Goal: Ask a question

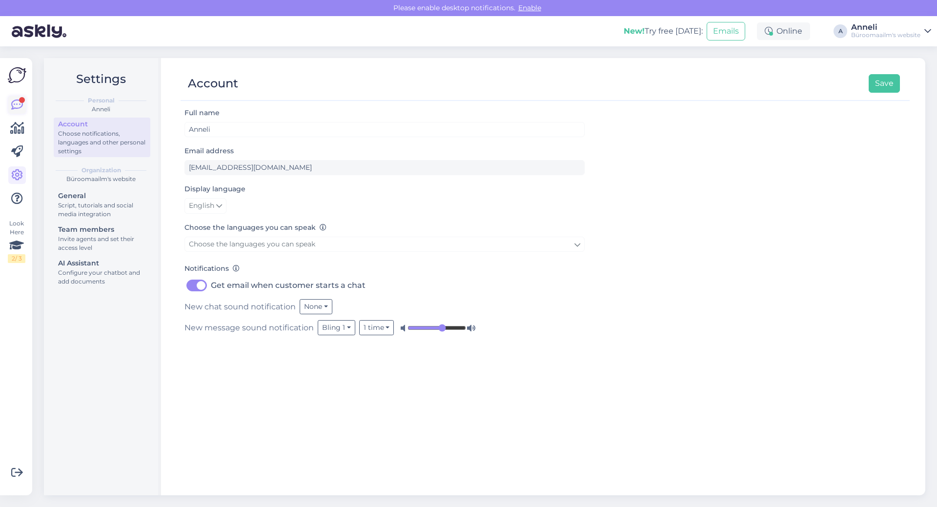
click at [23, 104] on link at bounding box center [17, 105] width 18 height 18
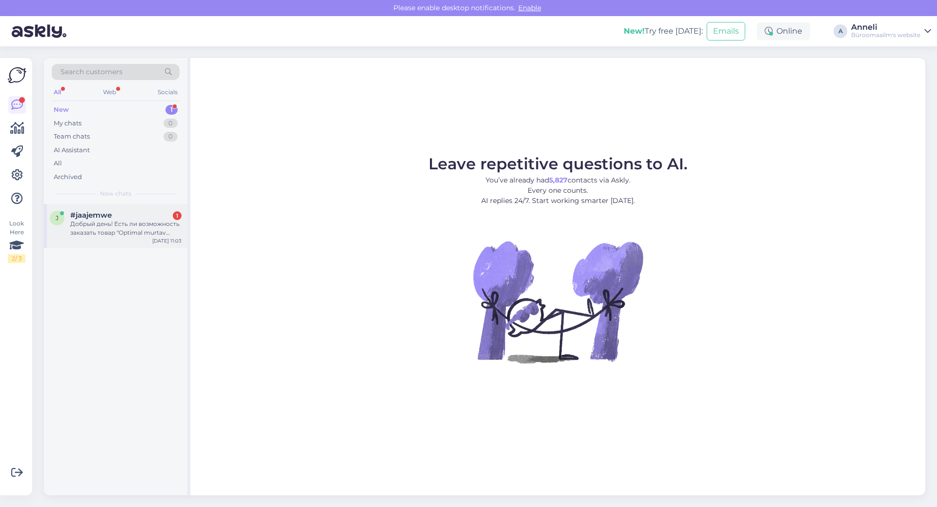
click at [151, 229] on div "Добрый день! Есть ли возможность заказать товар "Optimal murtav jagaja OPT25B+1…" at bounding box center [125, 229] width 111 height 18
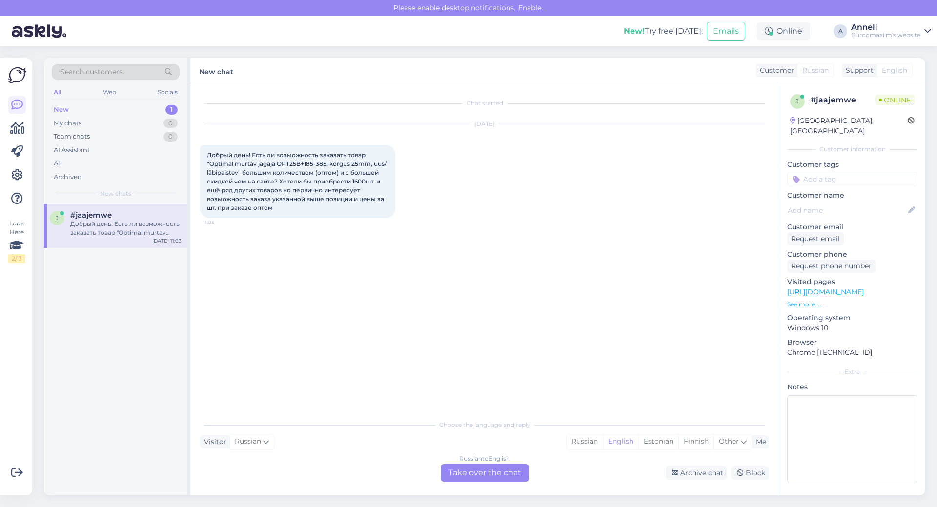
click at [489, 151] on div "[DATE] Добрый день! Есть ли возможность заказать товар "Optimal murtav jagaja O…" at bounding box center [484, 171] width 569 height 115
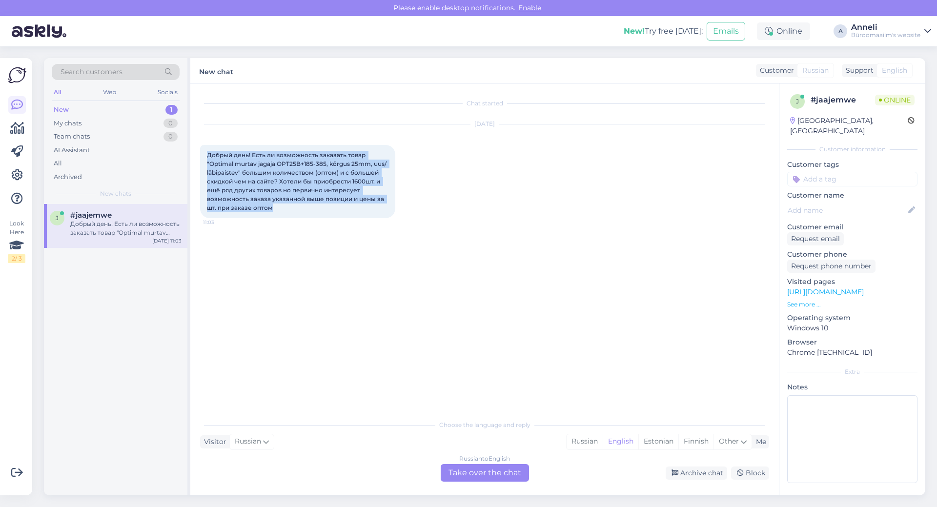
drag, startPoint x: 274, startPoint y: 211, endPoint x: 206, endPoint y: 153, distance: 89.3
click at [206, 153] on div "Добрый день! Есть ли возможность заказать товар "Optimal murtav jagaja OPT25B+1…" at bounding box center [297, 181] width 195 height 73
copy span "Добрый день! Есть ли возможность заказать товар "Optimal murtav jagaja OPT25B+1…"
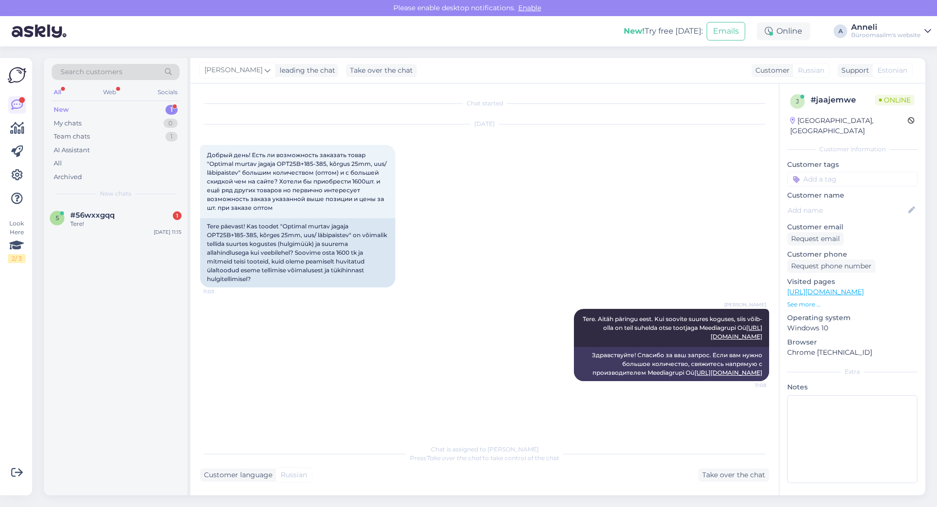
click at [331, 374] on div "[PERSON_NAME] Tere. Aitäh päringu eest. Kui soovite suures koguses, siis võib-o…" at bounding box center [484, 345] width 569 height 94
click at [538, 271] on div "[DATE] Добрый день! Есть ли возможность заказать товар "Optimal murtav jagaja O…" at bounding box center [484, 206] width 569 height 184
